Goal: Information Seeking & Learning: Learn about a topic

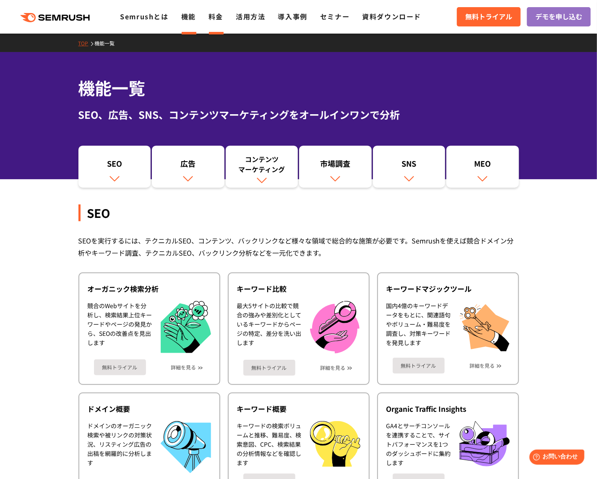
click at [213, 16] on link "料金" at bounding box center [216, 16] width 15 height 10
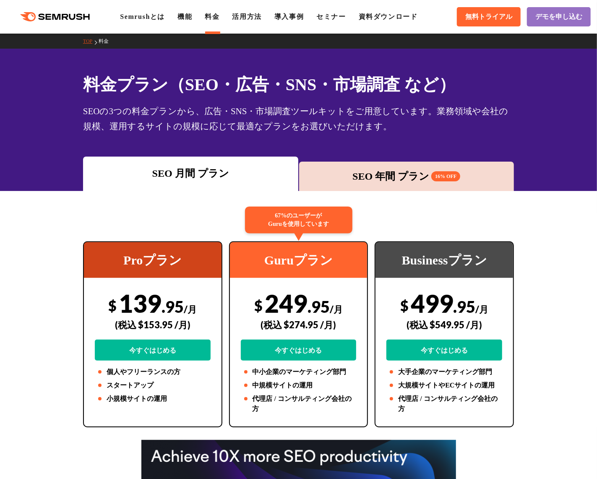
click at [392, 180] on div "SEO 年間 プラン 16% OFF" at bounding box center [407, 176] width 207 height 15
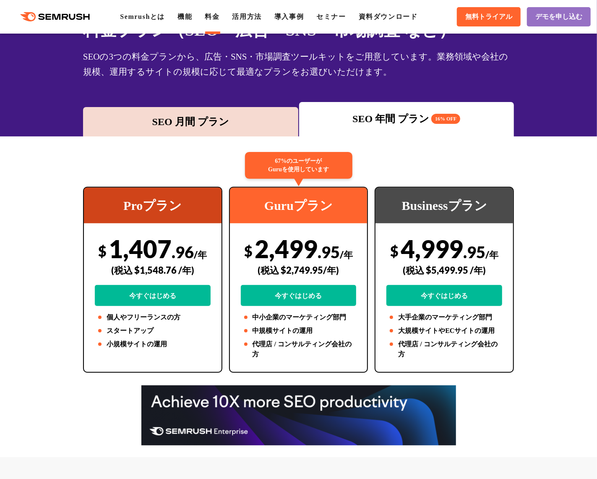
scroll to position [56, 0]
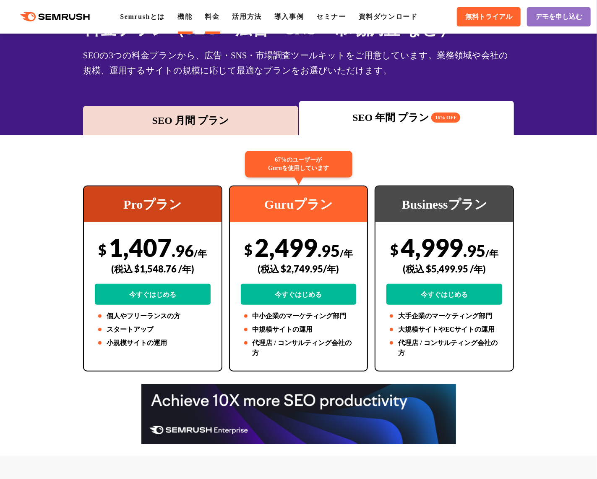
click at [186, 15] on link "機能" at bounding box center [185, 16] width 15 height 7
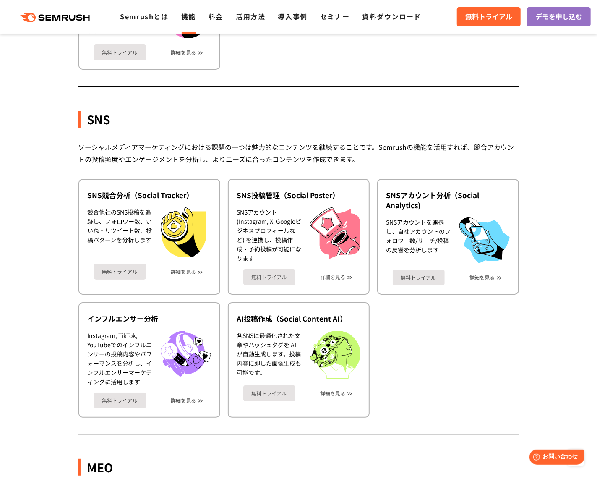
scroll to position [1685, 0]
